Goal: Use online tool/utility: Use online tool/utility

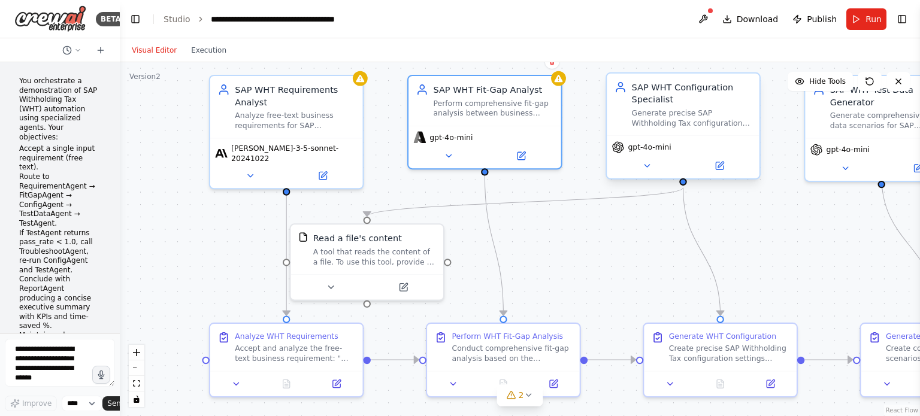
scroll to position [3477, 0]
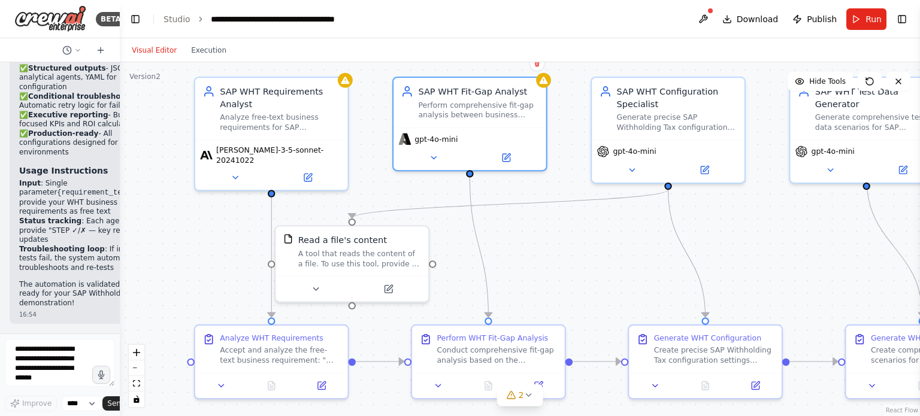
drag, startPoint x: 581, startPoint y: 250, endPoint x: 566, endPoint y: 252, distance: 15.1
click at [566, 252] on div ".deletable-edge-delete-btn { width: 20px; height: 20px; border: 0px solid #ffff…" at bounding box center [520, 239] width 800 height 354
click at [262, 152] on span "[PERSON_NAME]-3-5-sonnet-20241022" at bounding box center [279, 153] width 126 height 20
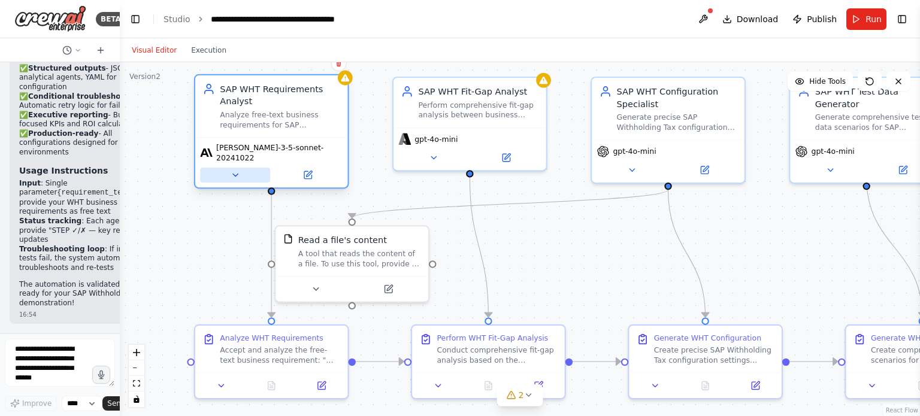
click at [239, 171] on icon at bounding box center [235, 175] width 10 height 10
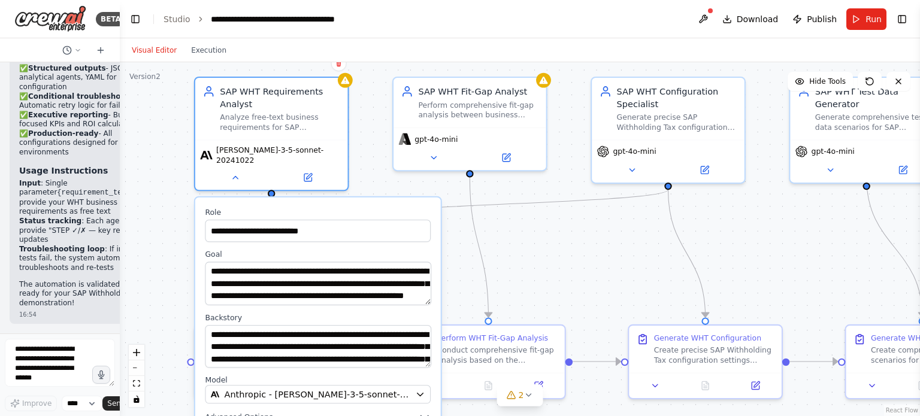
click at [544, 269] on div ".deletable-edge-delete-btn { width: 20px; height: 20px; border: 0px solid #ffff…" at bounding box center [520, 239] width 800 height 354
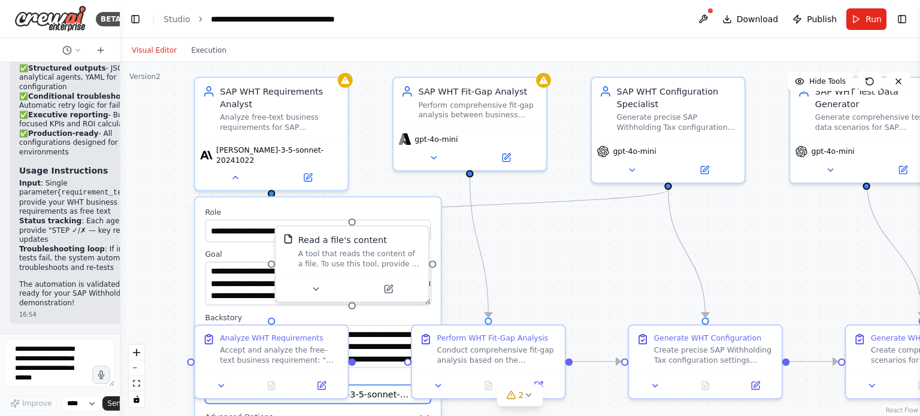
click at [390, 389] on div "Anthropic - [PERSON_NAME]-3-5-sonnet-20241022" at bounding box center [310, 395] width 199 height 13
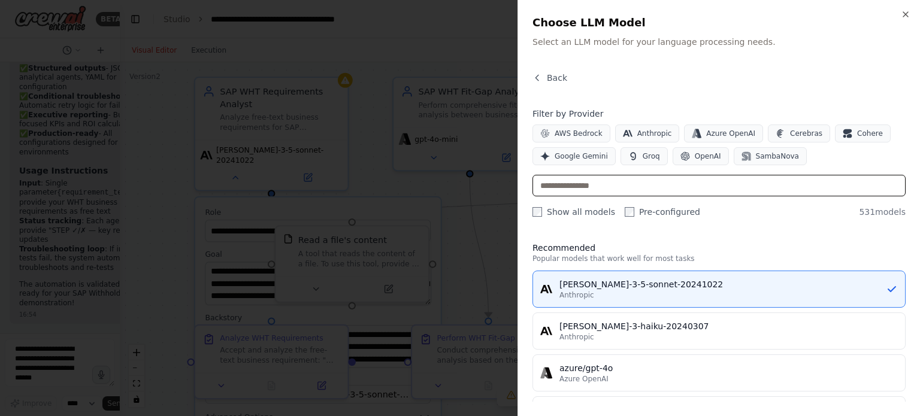
click at [711, 183] on input "text" at bounding box center [718, 186] width 373 height 22
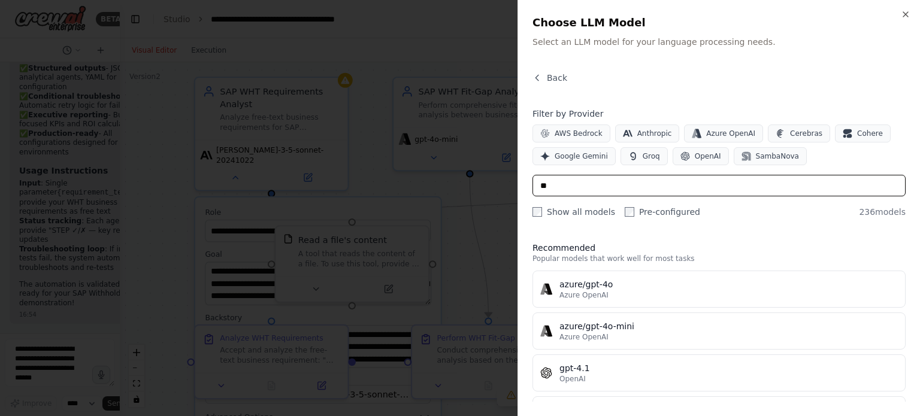
type input "*"
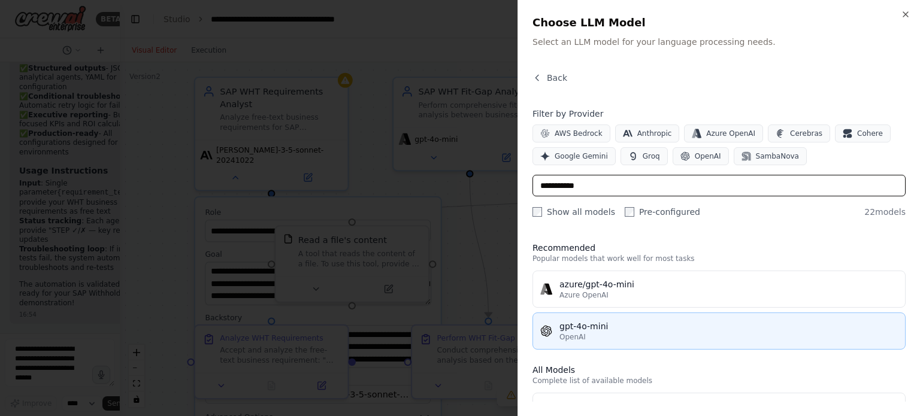
type input "**********"
click at [677, 330] on div "gpt-4o-mini" at bounding box center [728, 326] width 338 height 12
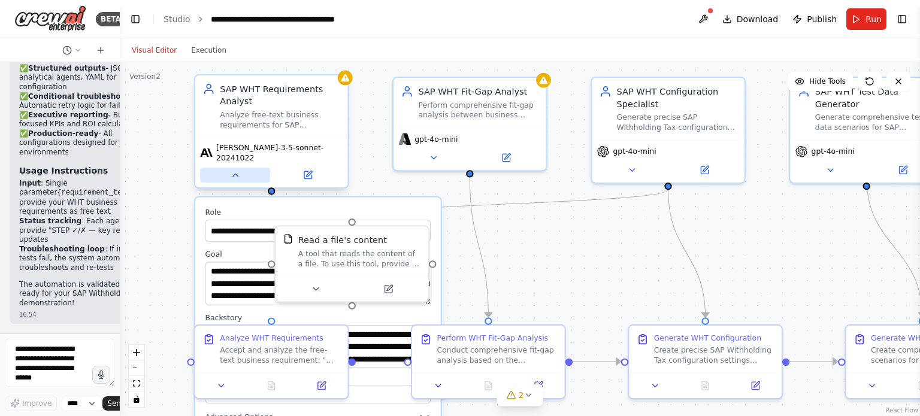
click at [240, 168] on button at bounding box center [235, 175] width 70 height 15
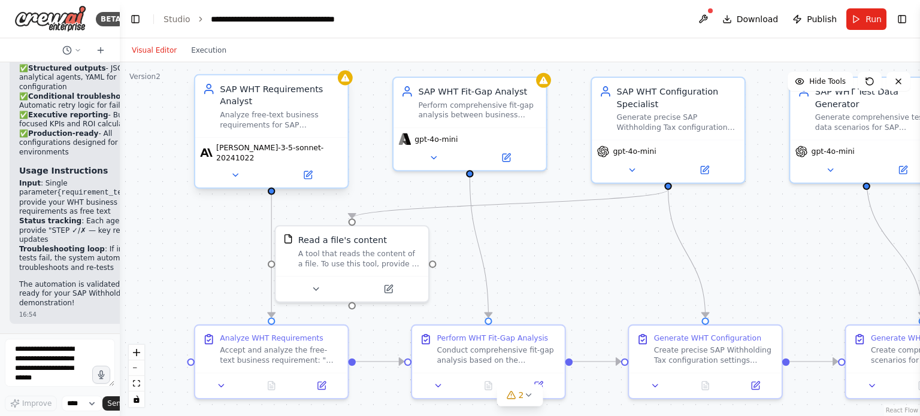
click at [291, 149] on span "[PERSON_NAME]-3-5-sonnet-20241022" at bounding box center [279, 153] width 126 height 20
click at [310, 152] on span "[PERSON_NAME]-3-5-sonnet-20241022" at bounding box center [279, 153] width 126 height 20
click at [445, 137] on span "gpt-4o-mini" at bounding box center [435, 137] width 43 height 10
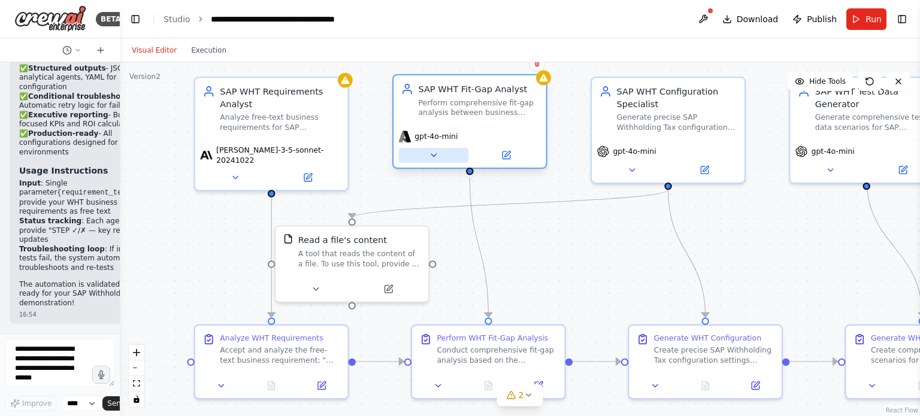
click at [435, 155] on icon at bounding box center [433, 155] width 5 height 2
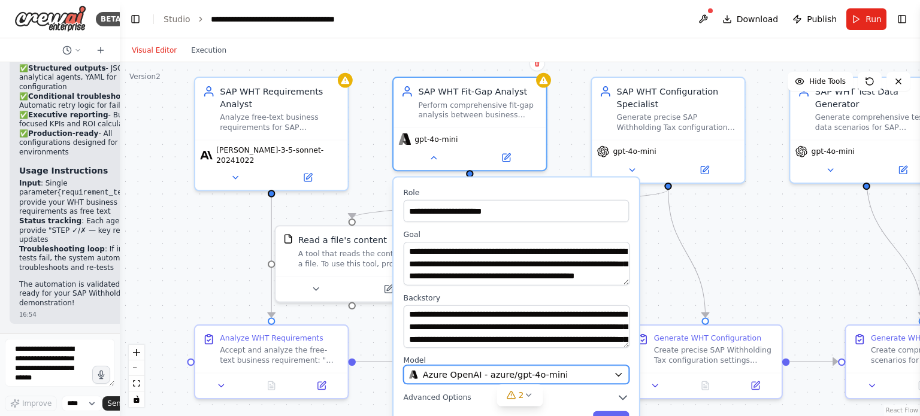
click at [580, 373] on div "Azure OpenAI - azure/gpt-4o-mini" at bounding box center [508, 375] width 199 height 13
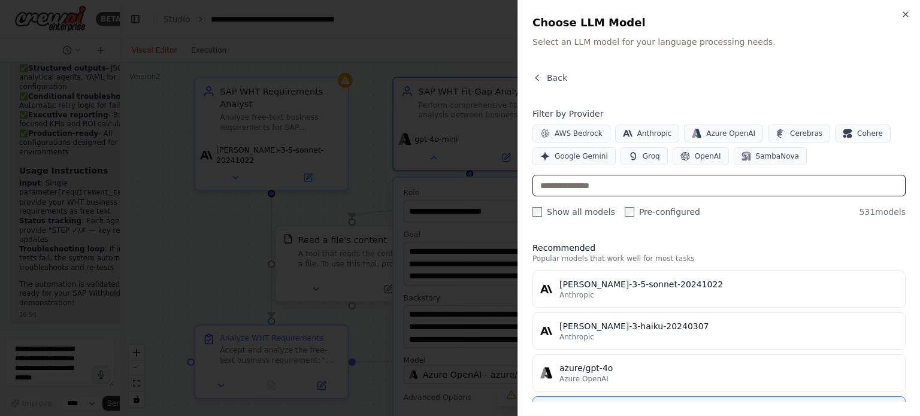
click at [646, 195] on input "text" at bounding box center [718, 186] width 373 height 22
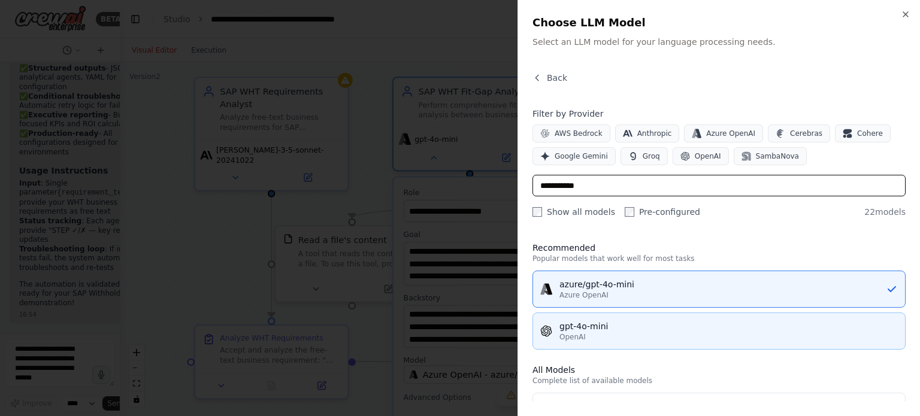
type input "**********"
click at [601, 341] on div "OpenAI" at bounding box center [728, 337] width 338 height 10
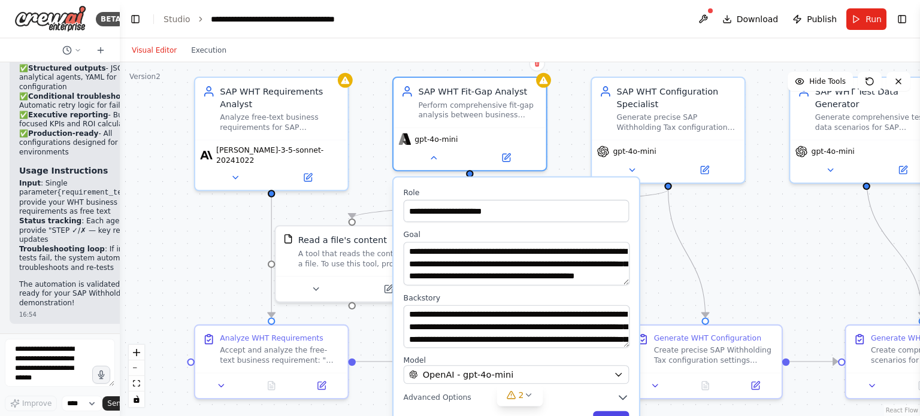
click at [608, 414] on button "Save" at bounding box center [611, 419] width 36 height 17
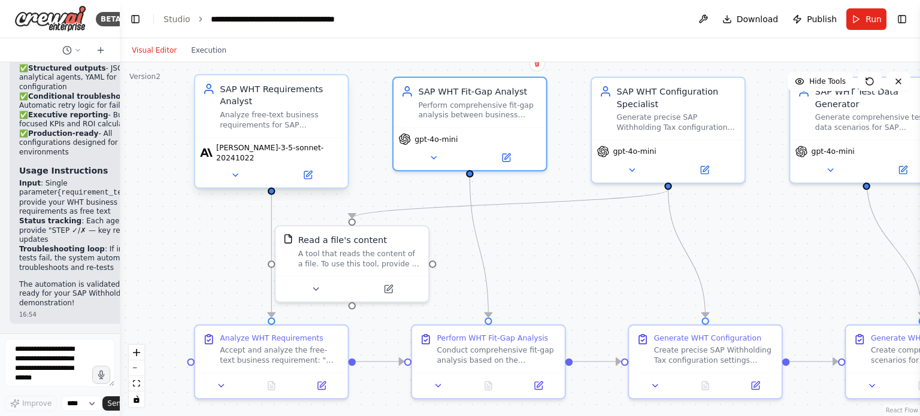
click at [284, 153] on span "[PERSON_NAME]-3-5-sonnet-20241022" at bounding box center [279, 153] width 126 height 20
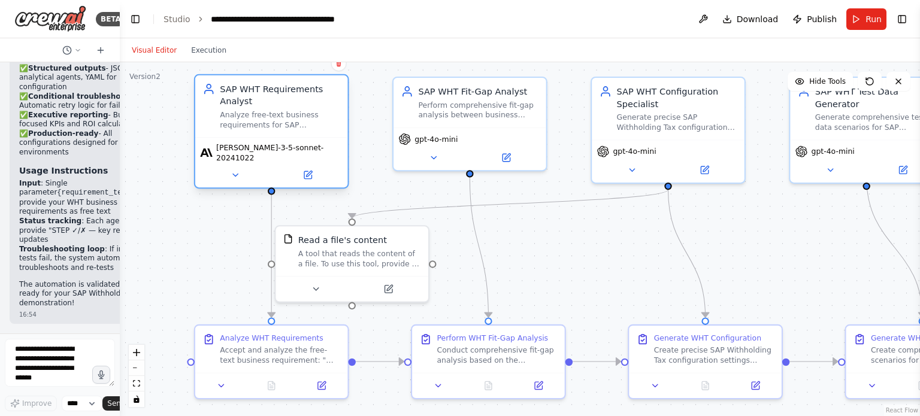
click at [271, 153] on span "[PERSON_NAME]-3-5-sonnet-20241022" at bounding box center [279, 153] width 126 height 20
click at [235, 174] on icon at bounding box center [234, 175] width 5 height 2
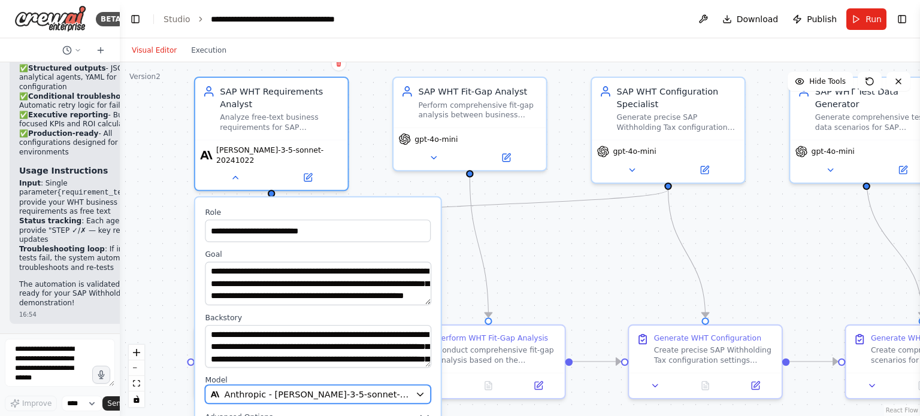
click at [419, 393] on icon "button" at bounding box center [420, 394] width 6 height 3
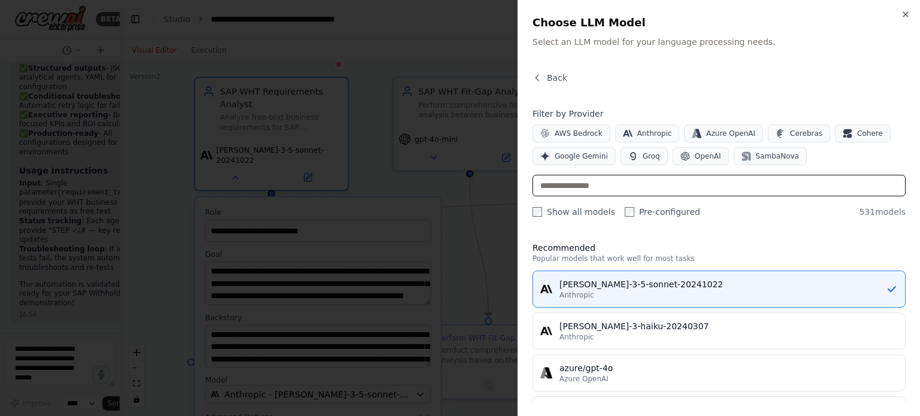
click at [623, 190] on input "text" at bounding box center [718, 186] width 373 height 22
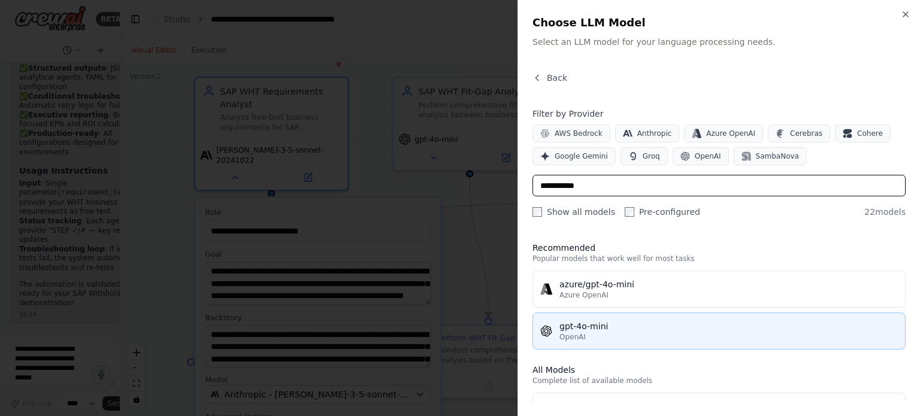
type input "**********"
click at [594, 328] on div "gpt-4o-mini" at bounding box center [728, 326] width 338 height 12
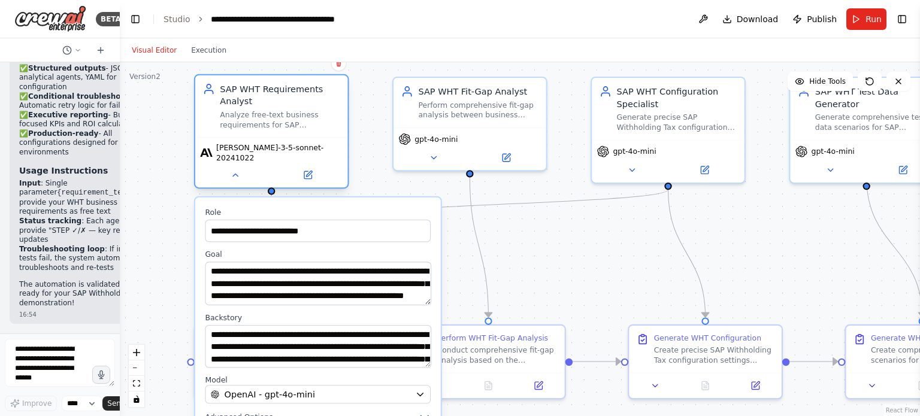
click at [253, 153] on span "[PERSON_NAME]-3-5-sonnet-20241022" at bounding box center [279, 153] width 126 height 20
click at [232, 170] on icon at bounding box center [235, 175] width 10 height 10
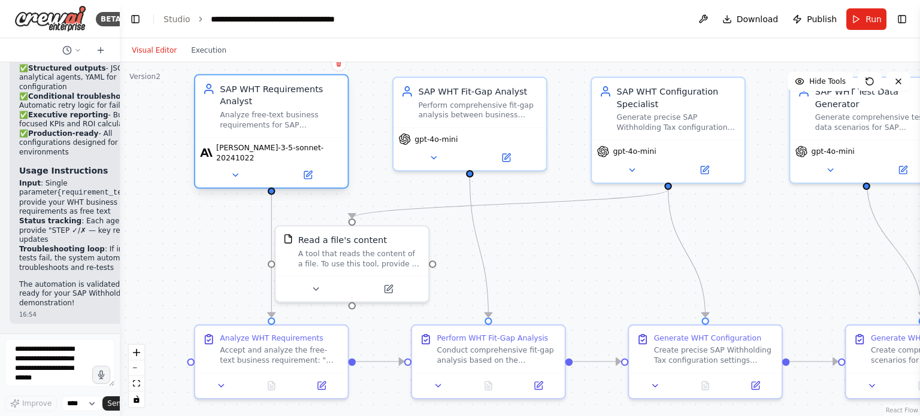
click at [254, 153] on span "[PERSON_NAME]-3-5-sonnet-20241022" at bounding box center [279, 153] width 126 height 20
click at [233, 170] on icon at bounding box center [235, 175] width 10 height 10
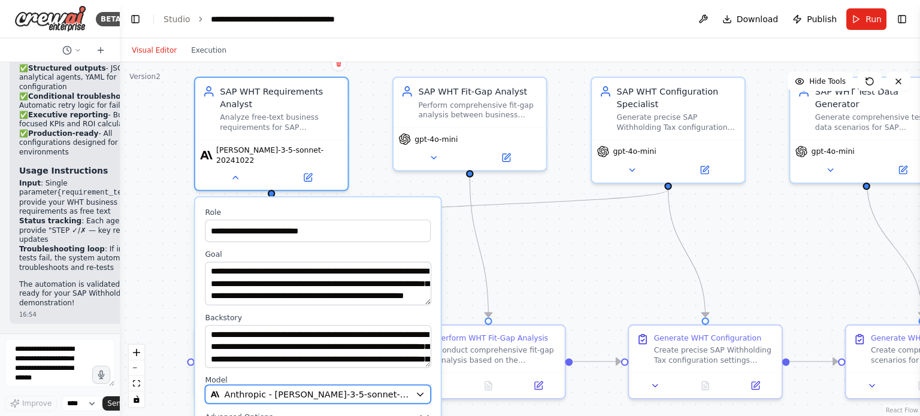
click at [364, 394] on button "Anthropic - [PERSON_NAME]-3-5-sonnet-20241022" at bounding box center [318, 394] width 226 height 19
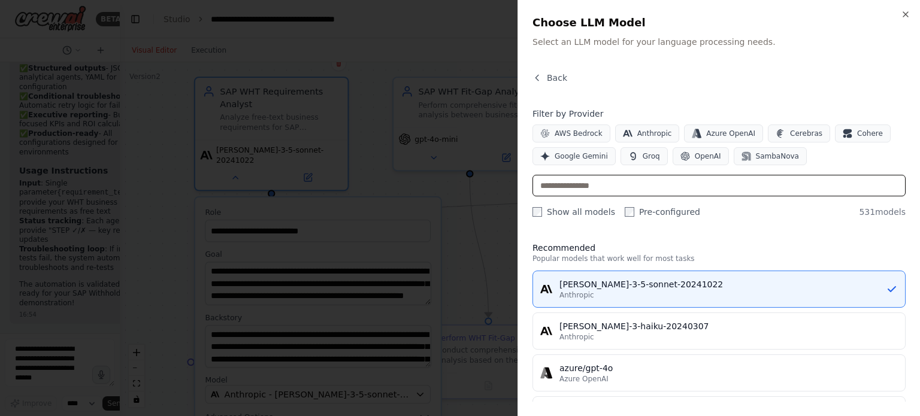
click at [617, 188] on input "text" at bounding box center [718, 186] width 373 height 22
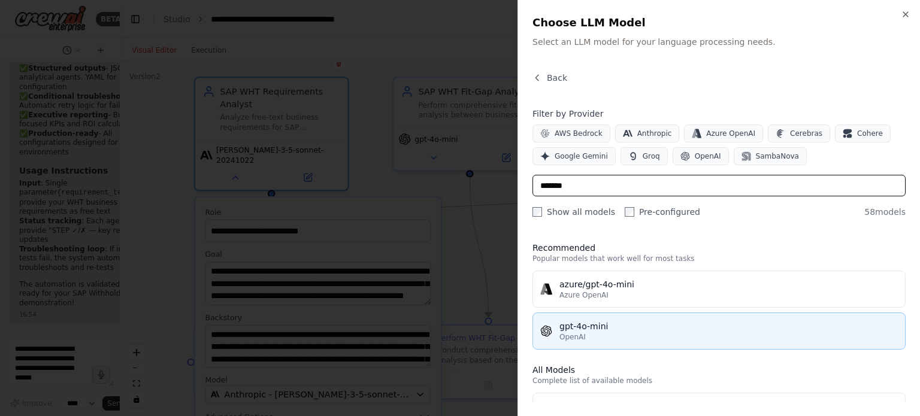
type input "*******"
click at [592, 334] on div "OpenAI" at bounding box center [728, 337] width 338 height 10
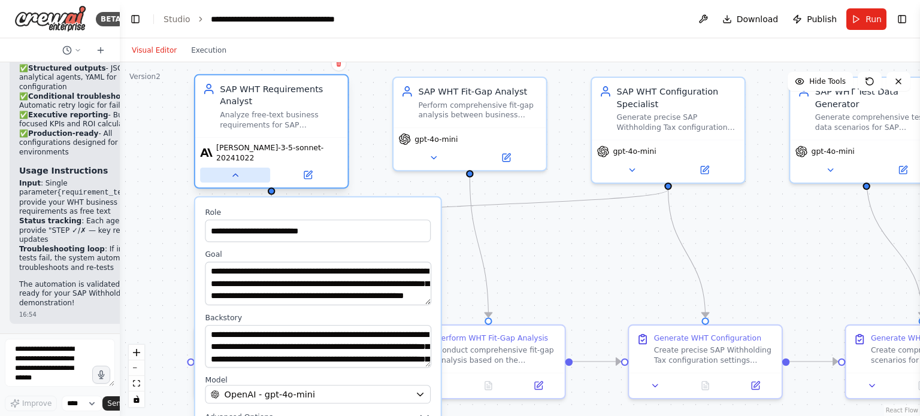
click at [238, 170] on icon at bounding box center [235, 175] width 10 height 10
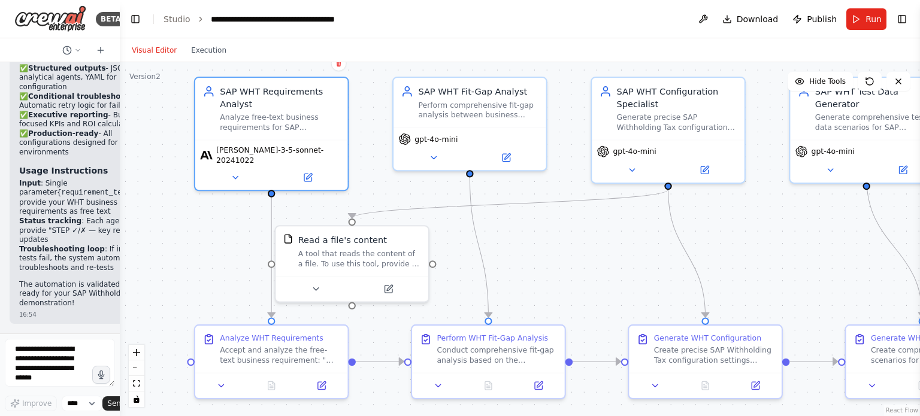
click at [561, 305] on div ".deletable-edge-delete-btn { width: 20px; height: 20px; border: 0px solid #ffff…" at bounding box center [520, 239] width 800 height 354
click at [862, 17] on button "Run" at bounding box center [866, 19] width 40 height 22
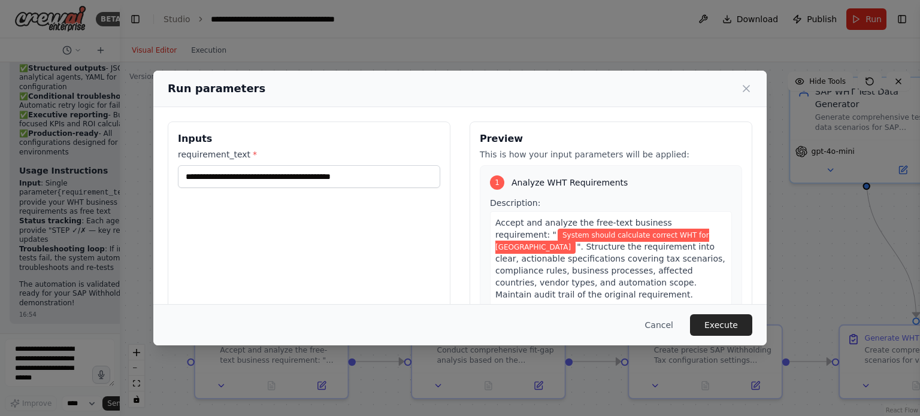
click at [565, 272] on span "". Structure the requirement into clear, actionable specifications covering tax…" at bounding box center [610, 270] width 230 height 57
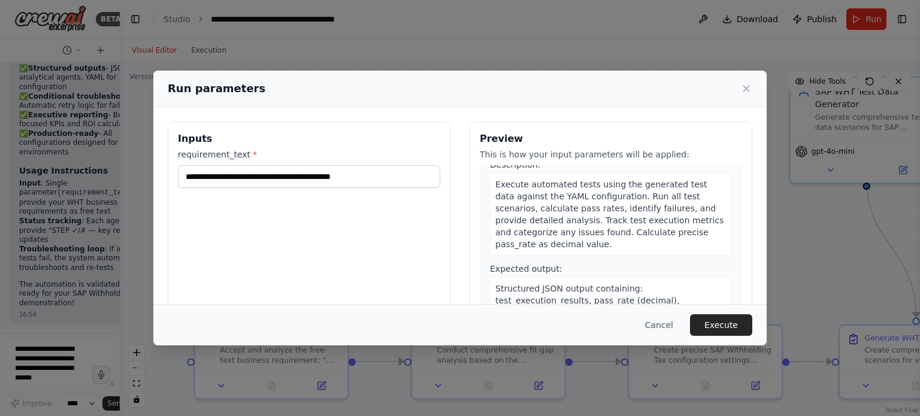
scroll to position [1045, 0]
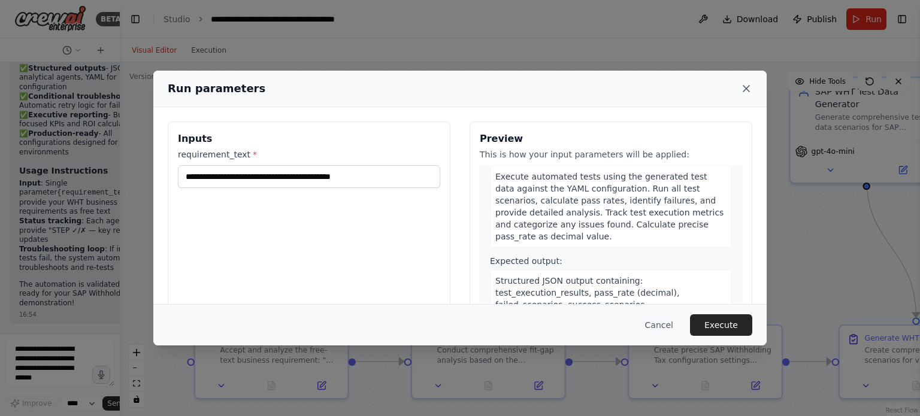
click at [745, 87] on icon at bounding box center [746, 89] width 12 height 12
